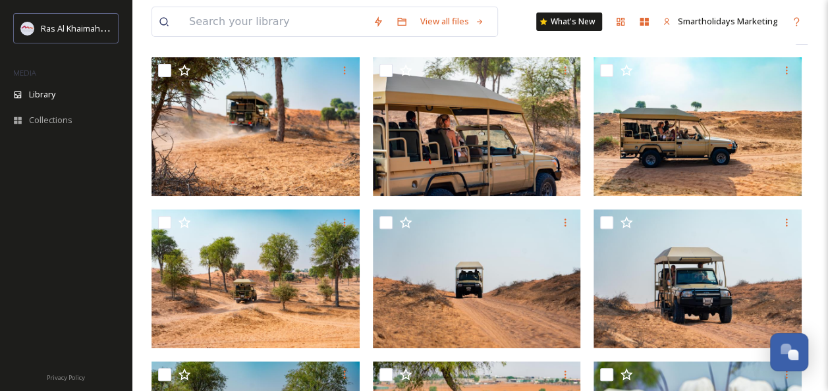
scroll to position [122, 0]
click at [93, 22] on div "Ras Al Khaimah Tourism Development Authority" at bounding box center [76, 28] width 70 height 16
click at [87, 17] on div "Ras Al Khaimah Tourism Development Authority" at bounding box center [65, 28] width 105 height 30
click at [208, 25] on input at bounding box center [274, 21] width 184 height 29
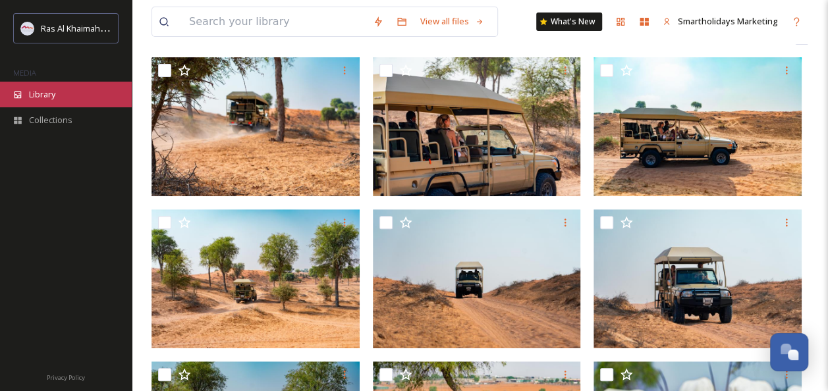
click at [72, 92] on div "Library" at bounding box center [66, 95] width 132 height 26
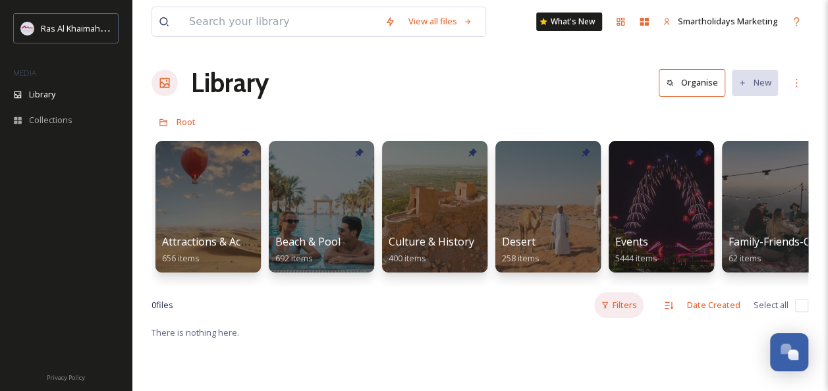
click at [629, 317] on div "Filters" at bounding box center [618, 305] width 49 height 26
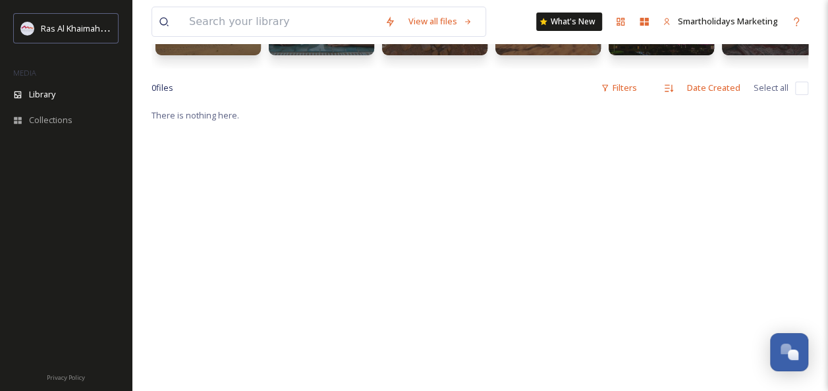
scroll to position [225, 0]
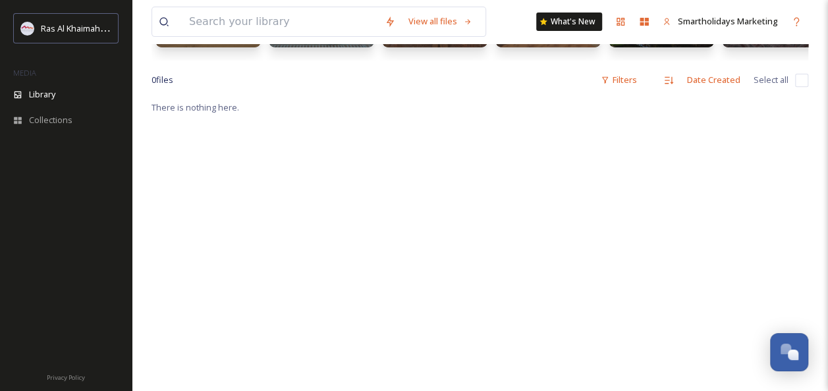
click at [621, 113] on div "There is nothing here." at bounding box center [479, 294] width 656 height 391
click at [614, 92] on div "Filters" at bounding box center [618, 80] width 49 height 26
click at [49, 114] on span "Collections" at bounding box center [50, 120] width 43 height 13
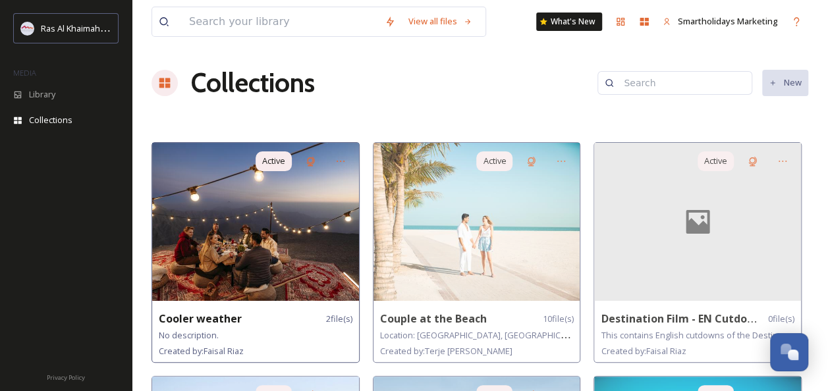
click at [319, 186] on img at bounding box center [255, 222] width 207 height 158
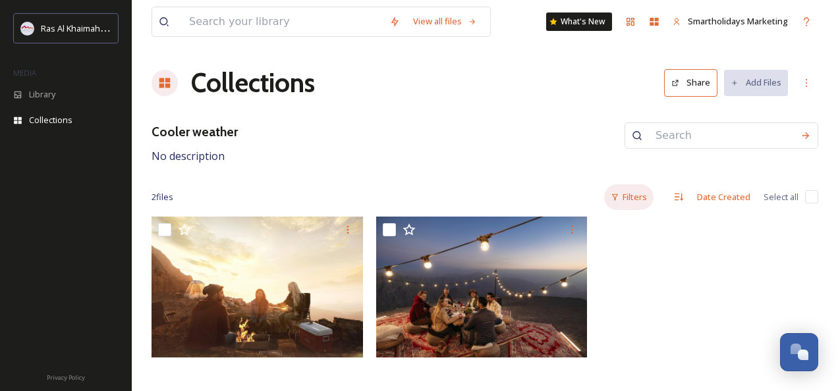
click at [645, 193] on div "Filters" at bounding box center [628, 197] width 49 height 26
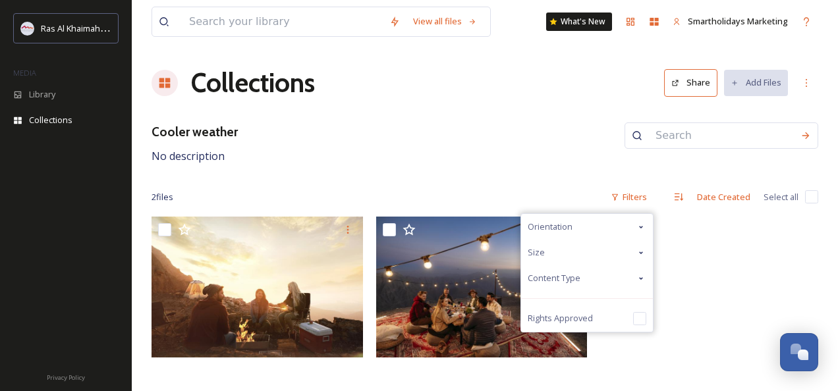
click at [557, 275] on span "Content Type" at bounding box center [553, 278] width 53 height 13
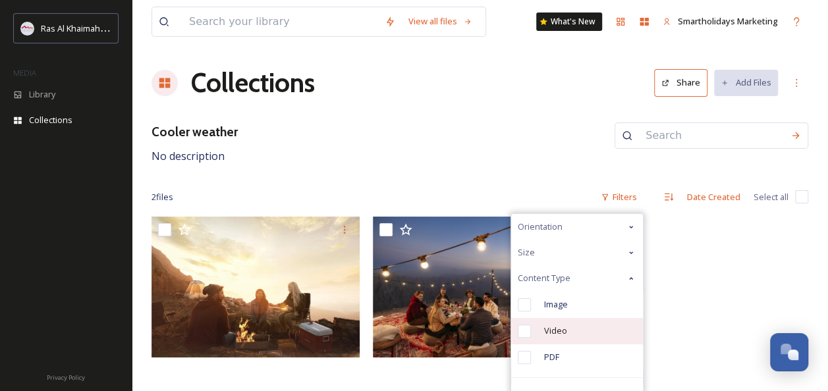
click at [541, 324] on div "Video" at bounding box center [577, 331] width 132 height 26
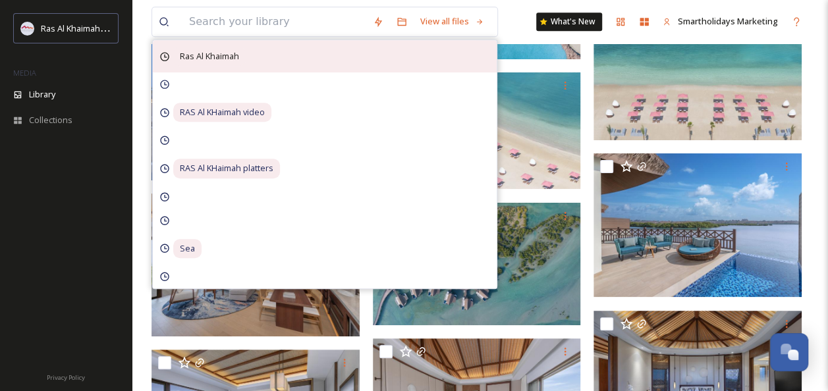
scroll to position [2908, 0]
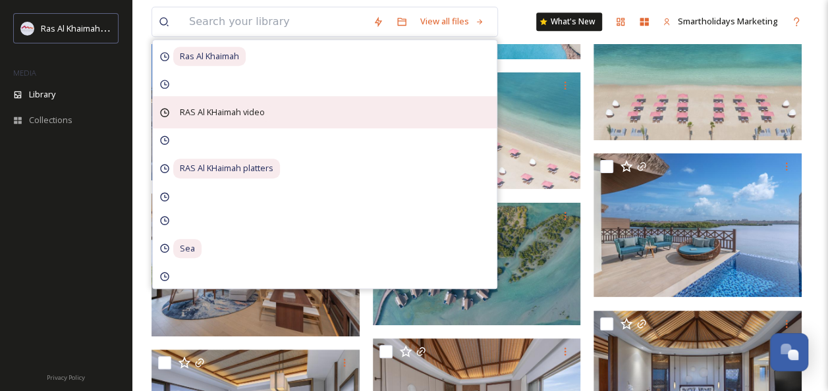
click at [227, 66] on span "RAS Al KHaimah video" at bounding box center [209, 56] width 72 height 19
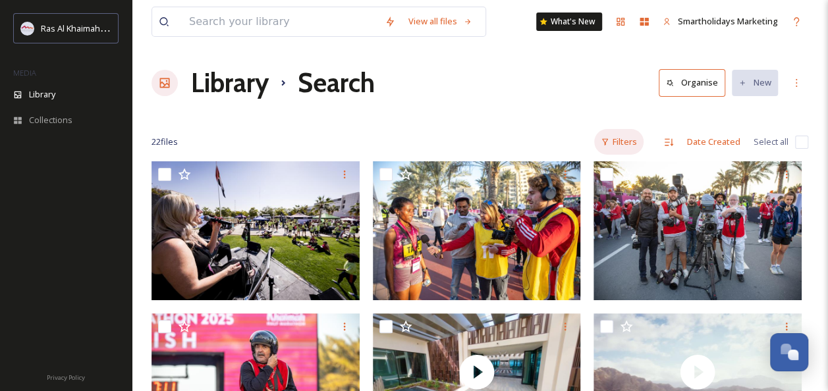
click at [617, 141] on div "Filters" at bounding box center [618, 142] width 49 height 26
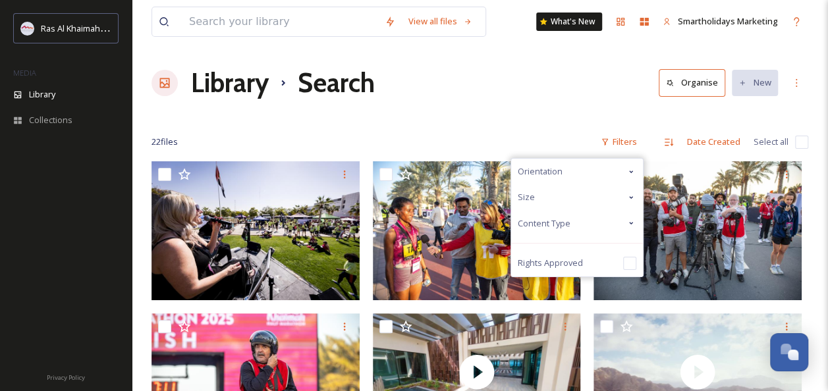
click at [568, 224] on span "Content Type" at bounding box center [544, 223] width 53 height 13
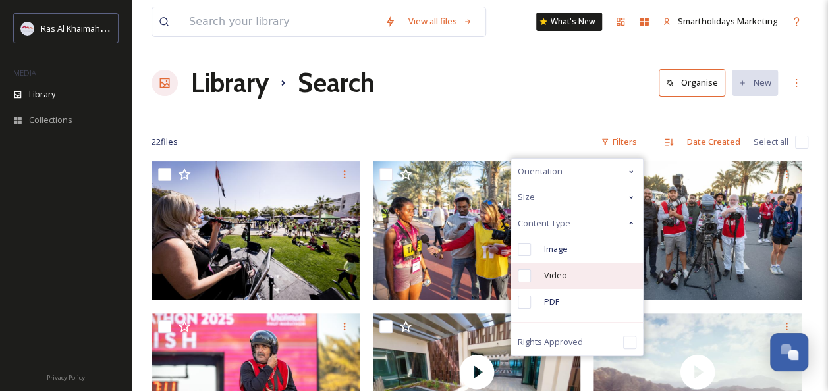
click at [527, 275] on input "checkbox" at bounding box center [524, 275] width 13 height 13
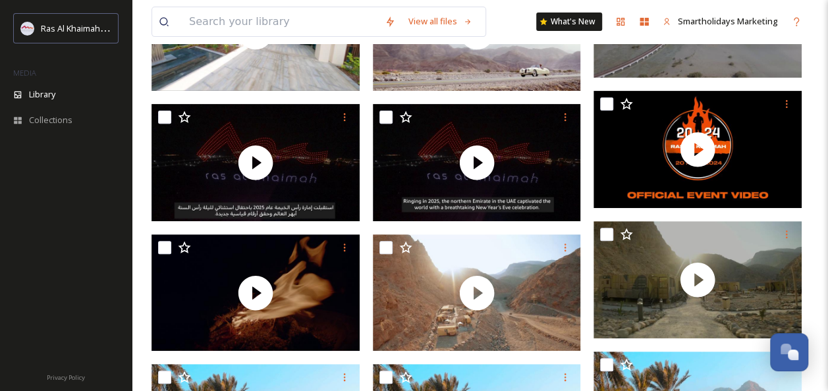
scroll to position [26, 0]
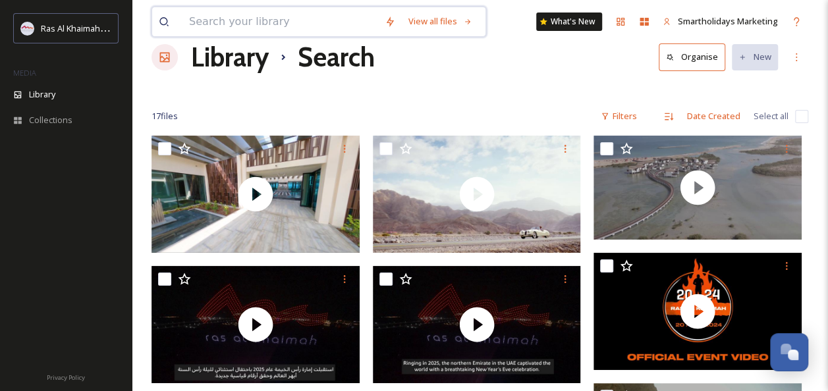
click at [280, 26] on input at bounding box center [280, 21] width 196 height 29
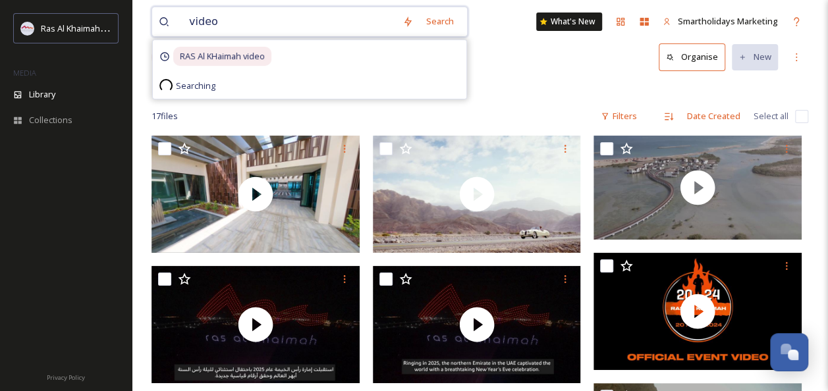
type input "videos"
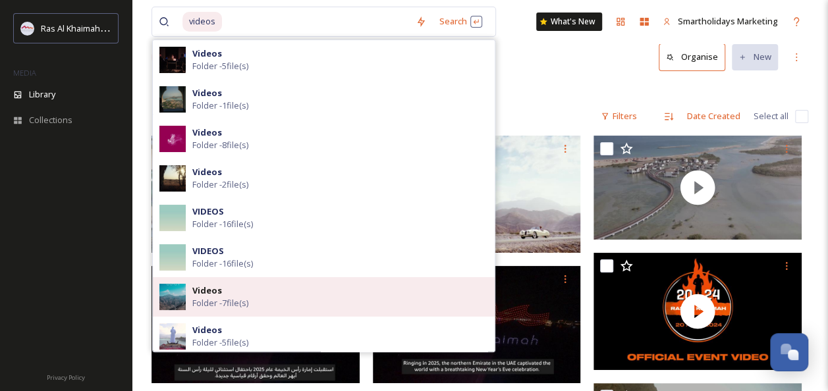
drag, startPoint x: 197, startPoint y: 288, endPoint x: 209, endPoint y: 295, distance: 13.6
click at [209, 295] on strong "Videos" at bounding box center [207, 290] width 30 height 12
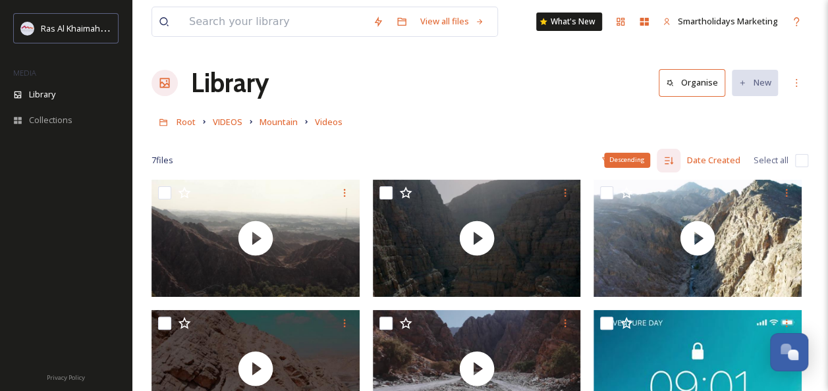
click at [625, 153] on div "Descending" at bounding box center [627, 160] width 46 height 14
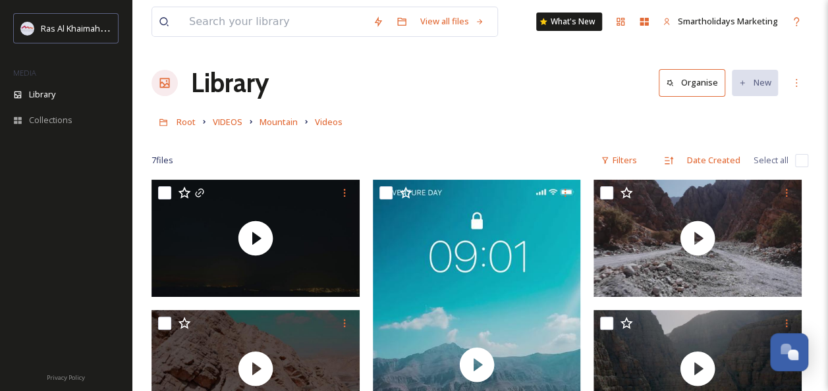
scroll to position [310, 0]
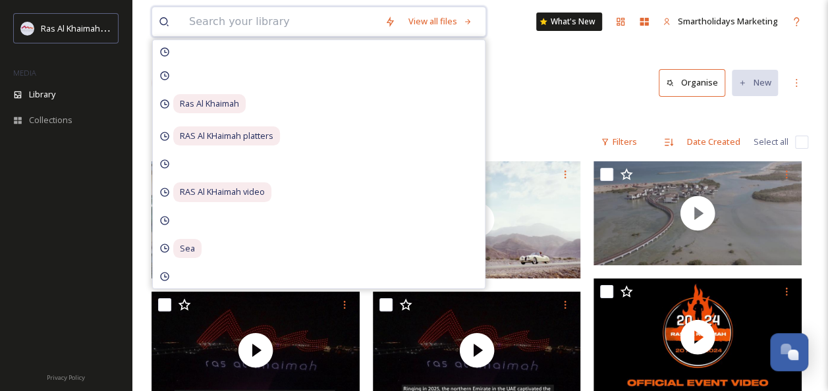
click at [221, 15] on input at bounding box center [280, 21] width 196 height 29
click at [236, 15] on input at bounding box center [280, 21] width 196 height 29
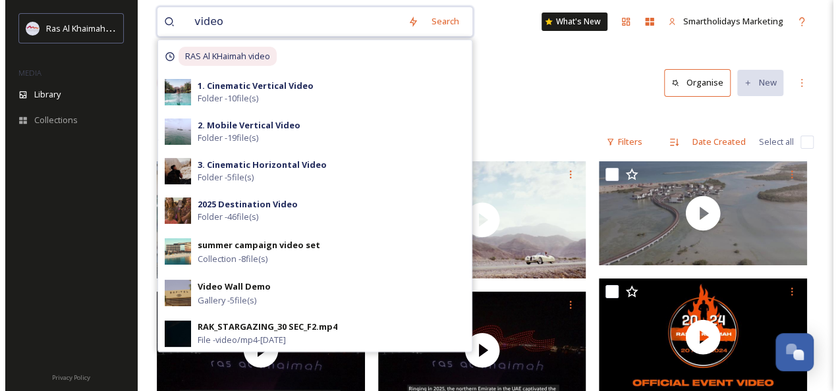
scroll to position [273, 0]
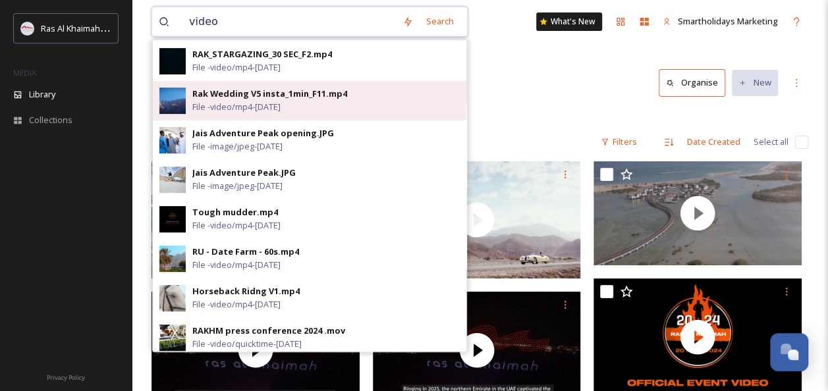
type input "video"
click at [269, 94] on div "Rak Wedding V5 insta_1min_F11.mp4" at bounding box center [269, 94] width 155 height 13
